Goal: Task Accomplishment & Management: Use online tool/utility

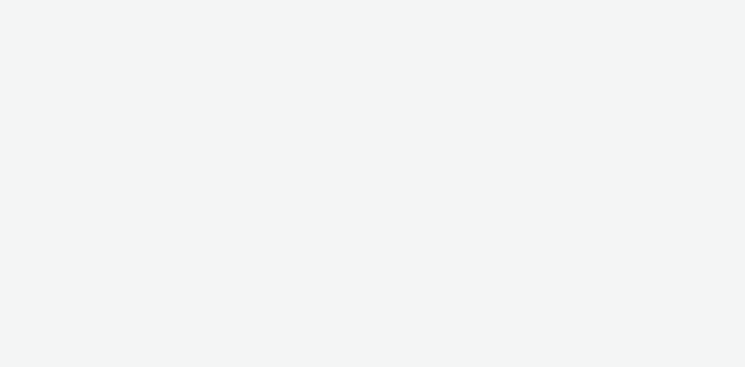
select select "d57a0b46-ef33-4938-977b-e6d07593e41f"
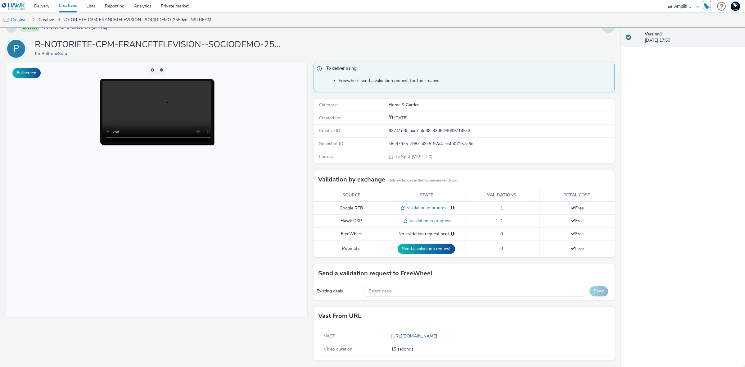
scroll to position [13, 0]
click at [446, 293] on div "Select deals..." at bounding box center [475, 290] width 223 height 11
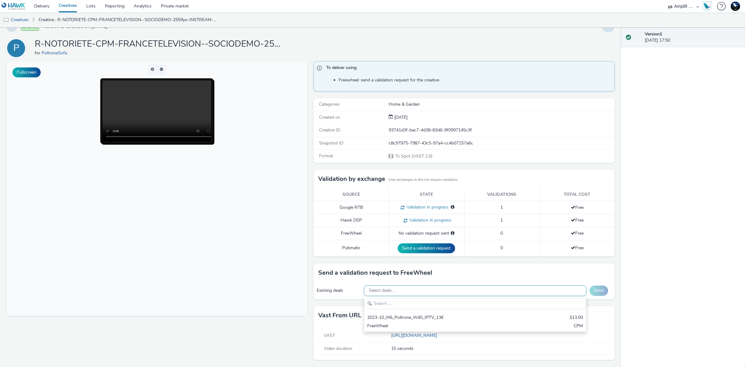
scroll to position [7, 0]
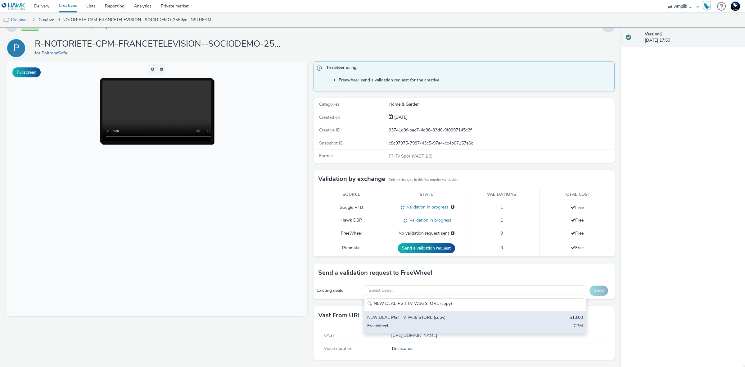
type input "NEW DEAL PG FTV W36 STORE (copy)"
click at [447, 319] on div "NEW DEAL PG FTV W36 STORE (copy)" at bounding box center [438, 317] width 143 height 7
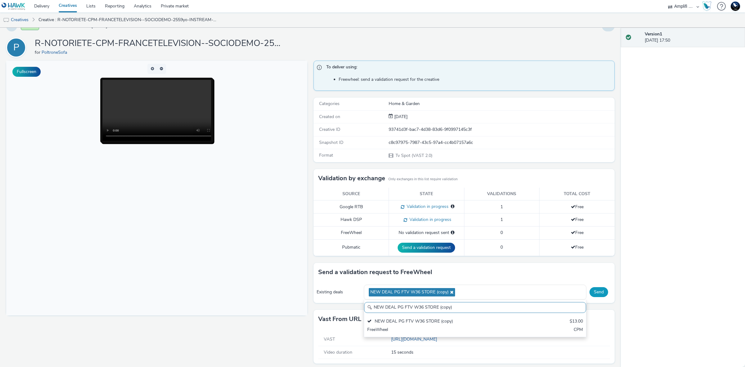
scroll to position [0, 0]
click at [596, 291] on button "Send" at bounding box center [599, 292] width 19 height 10
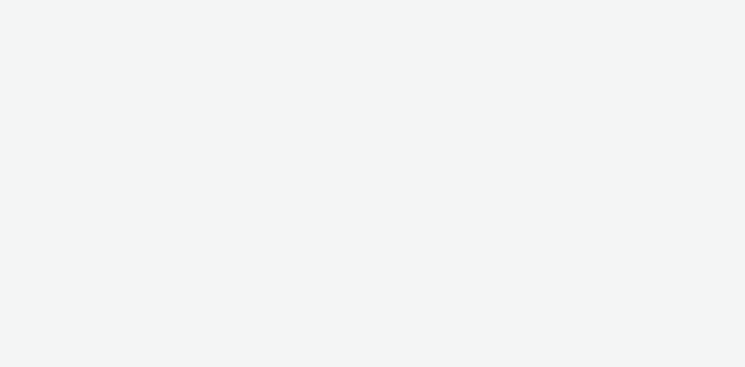
select select "d57a0b46-ef33-4938-977b-e6d07593e41f"
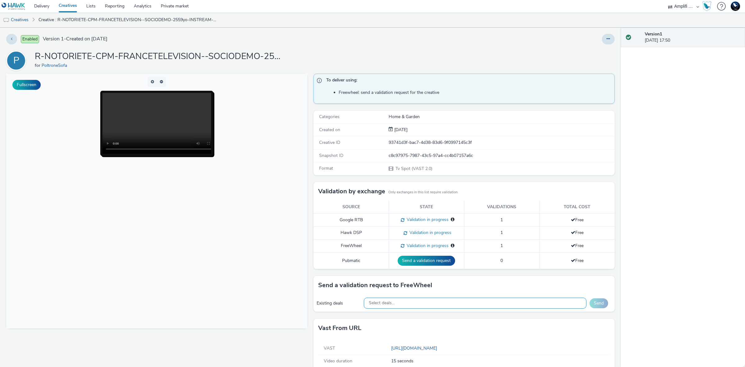
click at [428, 303] on div "Select deals..." at bounding box center [475, 302] width 223 height 11
paste input "NEW DEAL PG FTV W36 STORE (copy)"
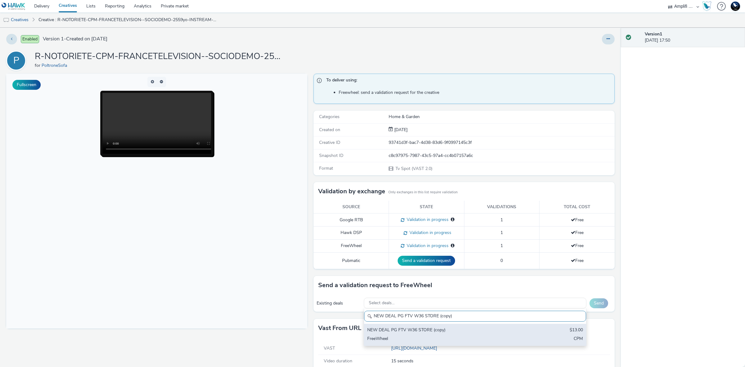
type input "NEW DEAL PG FTV W36 STORE (copy)"
click at [470, 331] on div "NEW DEAL PG FTV W36 STORE (copy)" at bounding box center [438, 330] width 143 height 7
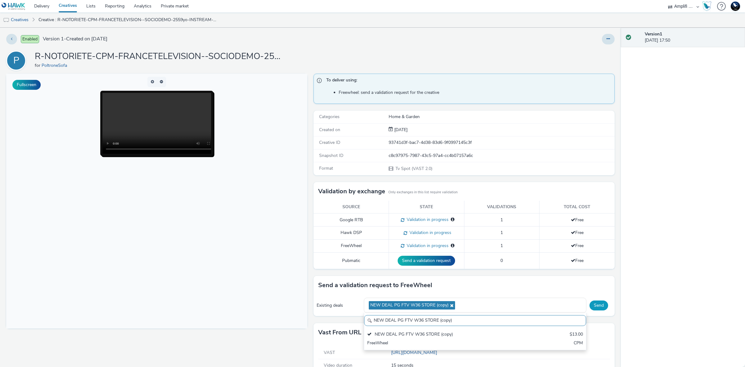
scroll to position [0, 0]
click at [595, 305] on button "Send" at bounding box center [599, 305] width 19 height 10
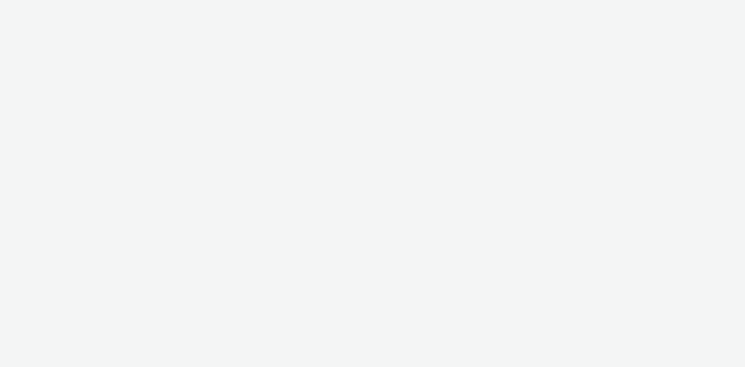
select select "d57a0b46-ef33-4938-977b-e6d07593e41f"
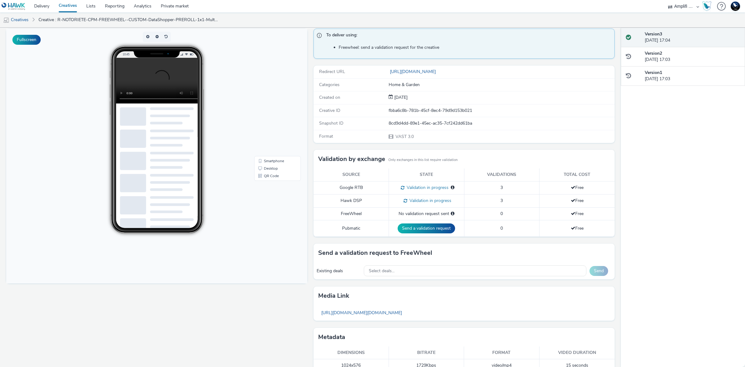
scroll to position [58, 0]
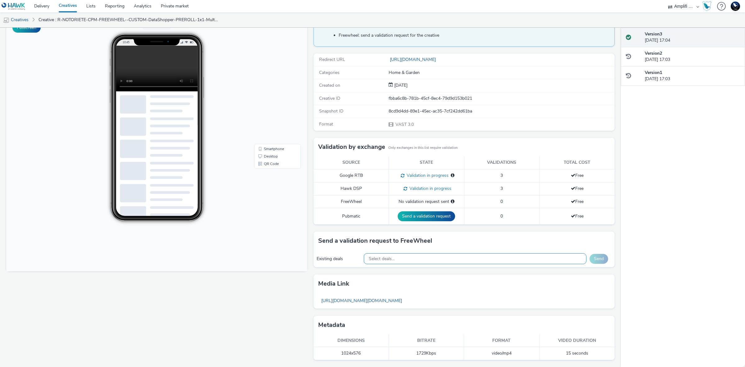
click at [447, 261] on div "Select deals..." at bounding box center [475, 258] width 223 height 11
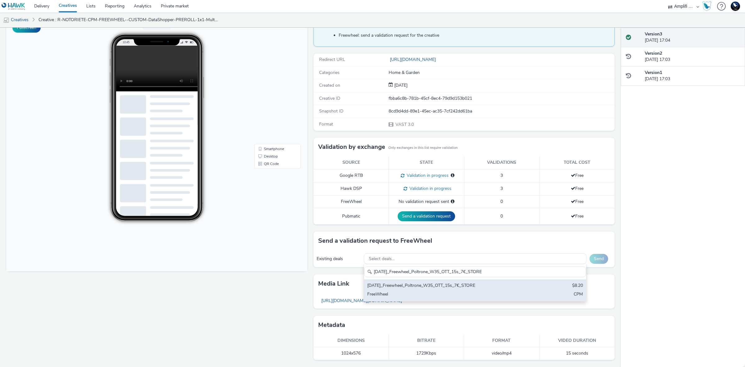
type input "2025-08-27_Freewheel_Poltrone_W35_OTT_15s_7€_STORE"
click at [450, 288] on div "2025-08-27_Freewheel_Poltrone_W35_OTT_15s_7€_STORE" at bounding box center [438, 285] width 143 height 7
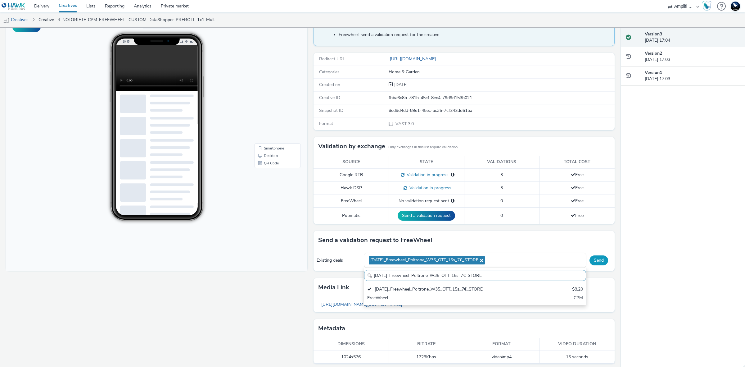
click at [597, 263] on button "Send" at bounding box center [599, 260] width 19 height 10
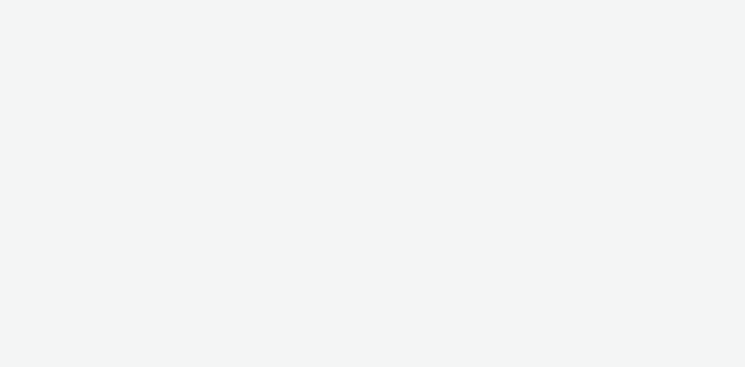
select select "d57a0b46-ef33-4938-977b-e6d07593e41f"
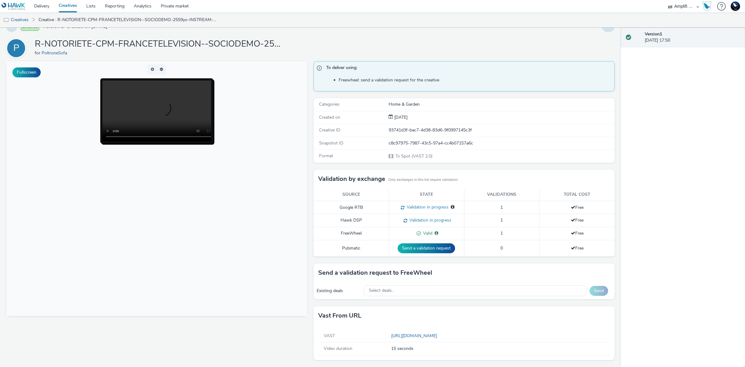
scroll to position [13, 0]
click at [440, 334] on link "[URL][DOMAIN_NAME]" at bounding box center [415, 336] width 48 height 6
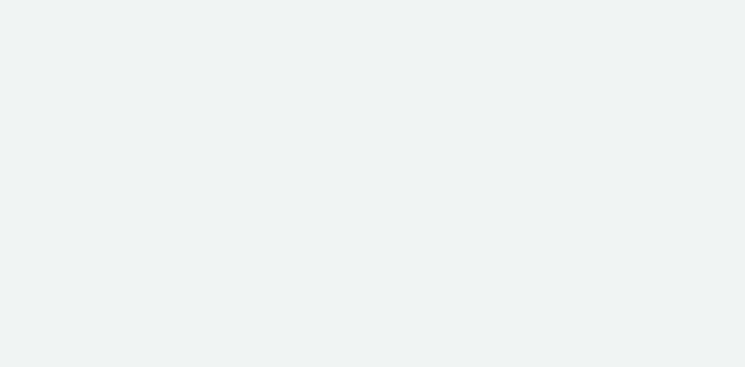
select select "d57a0b46-ef33-4938-977b-e6d07593e41f"
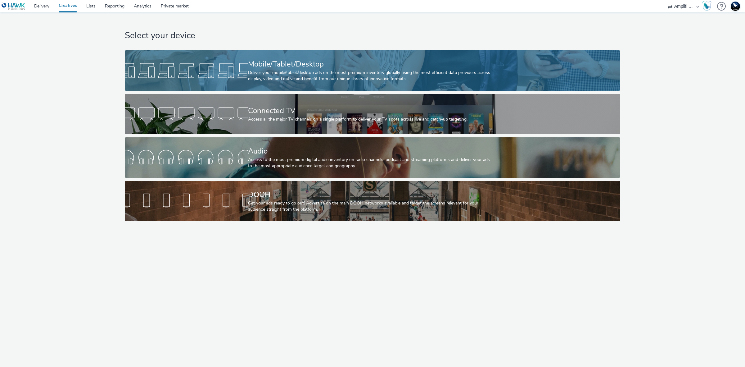
click at [337, 61] on div "Mobile/Tablet/Desktop" at bounding box center [371, 64] width 247 height 11
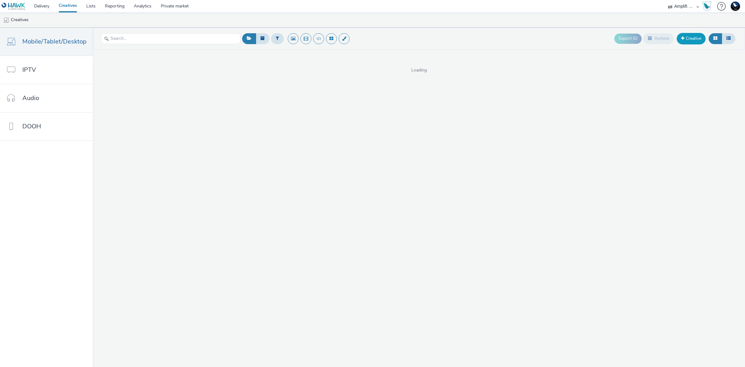
click at [693, 38] on link "Creative" at bounding box center [691, 38] width 29 height 11
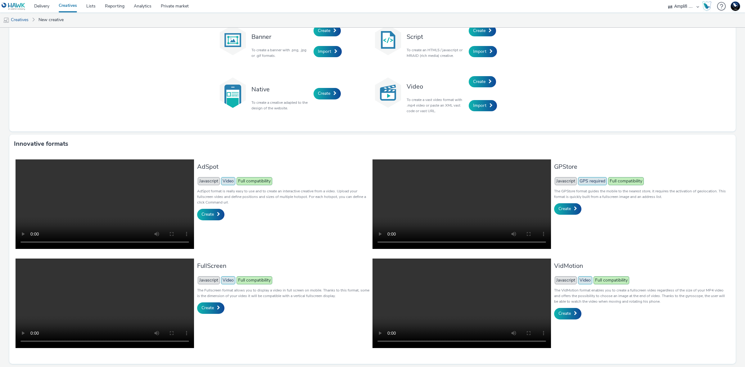
scroll to position [56, 0]
click at [568, 203] on link "Create" at bounding box center [567, 208] width 27 height 11
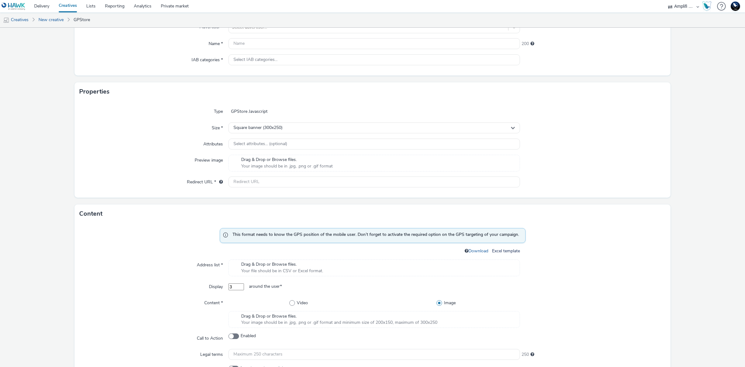
scroll to position [78, 0]
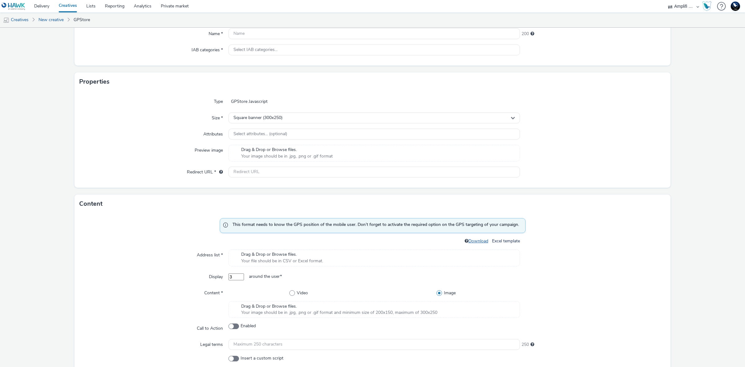
click at [473, 239] on link "Download" at bounding box center [480, 241] width 22 height 6
click at [41, 3] on link "Delivery" at bounding box center [41, 6] width 25 height 12
